Goal: Download file/media

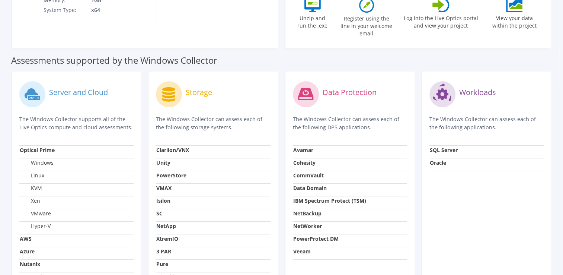
scroll to position [260, 0]
